Goal: Entertainment & Leisure: Consume media (video, audio)

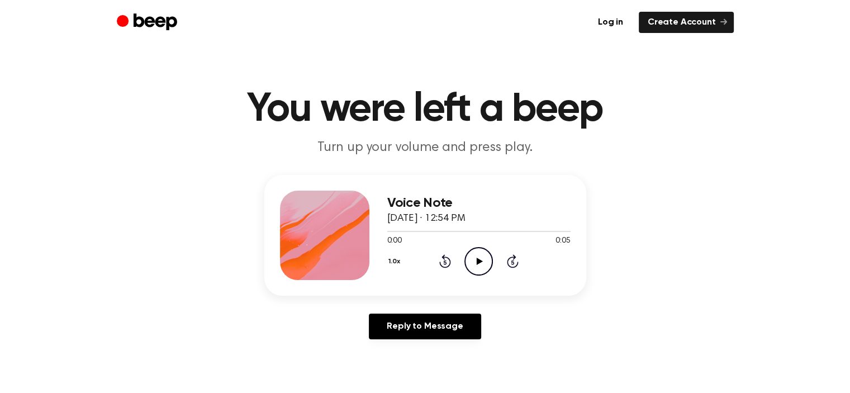
click at [503, 261] on div "1.0x Rewind 5 seconds Play Audio Skip 5 seconds" at bounding box center [478, 261] width 183 height 28
click at [480, 263] on icon "Play Audio" at bounding box center [478, 261] width 28 height 28
click at [469, 256] on icon "Play Audio" at bounding box center [478, 261] width 28 height 28
click at [490, 247] on icon "Play Audio" at bounding box center [478, 261] width 28 height 28
click at [474, 265] on icon "Play Audio" at bounding box center [478, 261] width 28 height 28
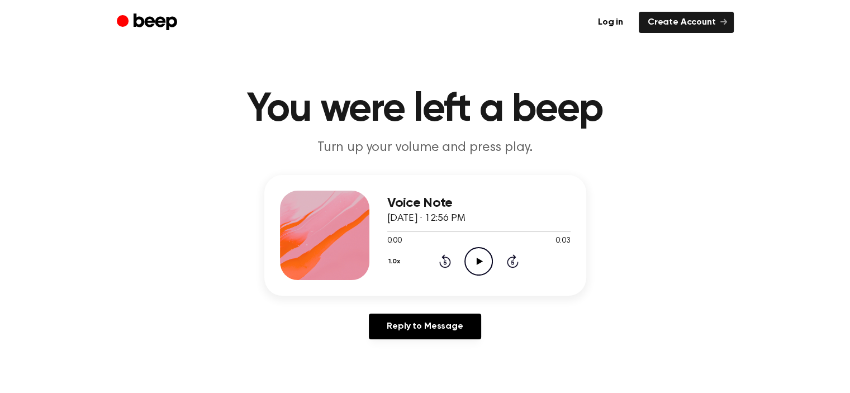
click at [480, 251] on icon "Play Audio" at bounding box center [478, 261] width 28 height 28
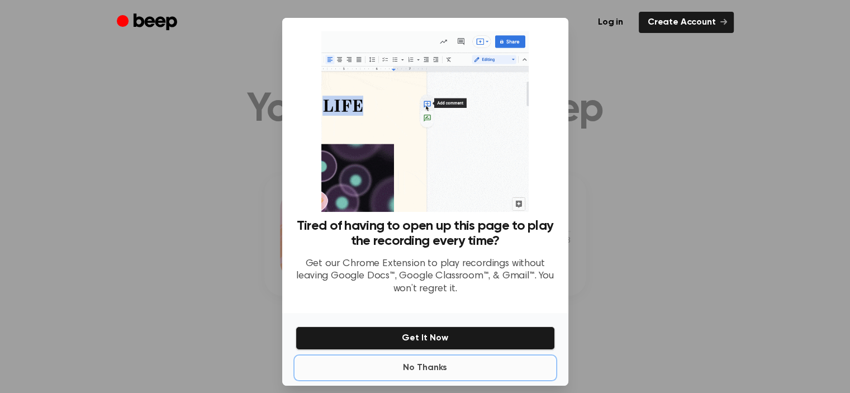
click at [433, 375] on button "No Thanks" at bounding box center [425, 367] width 259 height 22
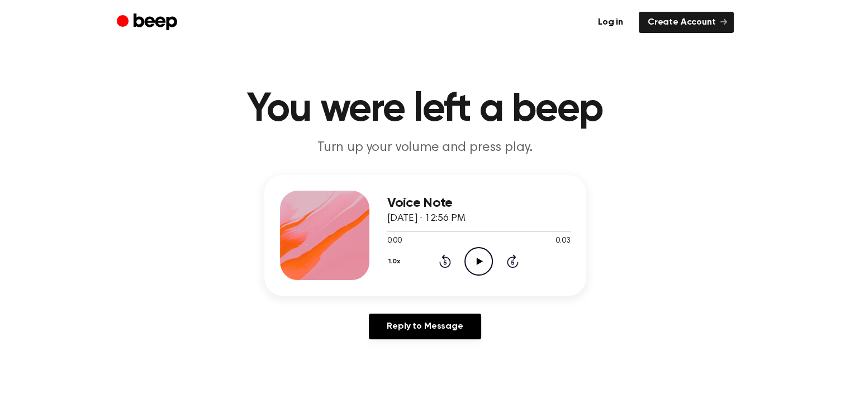
click at [473, 268] on icon "Play Audio" at bounding box center [478, 261] width 28 height 28
click at [497, 249] on div "1.0x Rewind 5 seconds Play Audio Skip 5 seconds" at bounding box center [478, 261] width 183 height 28
click at [487, 254] on icon "Play Audio" at bounding box center [478, 261] width 28 height 28
